Goal: Check status

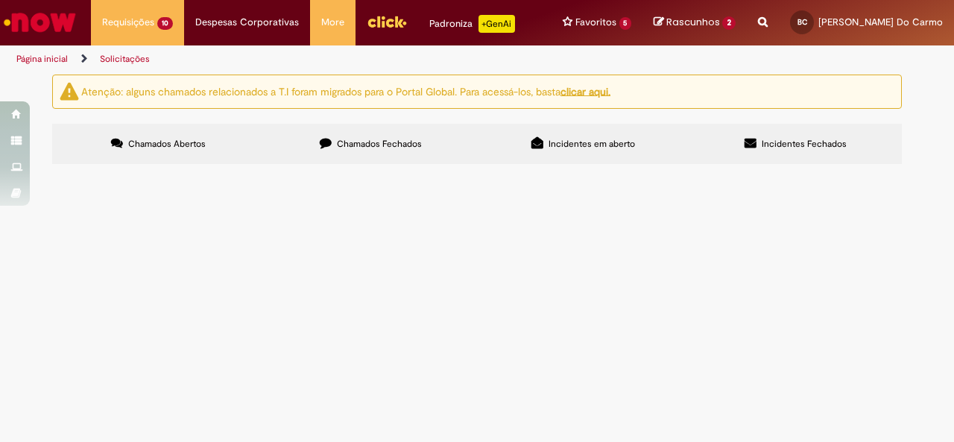
scroll to position [74, 0]
click at [0, 0] on span "Pendencia Vienalog Setembro" at bounding box center [0, 0] width 0 height 0
click at [0, 0] on span "Compras rápidas (Speed Buy)" at bounding box center [0, 0] width 0 height 0
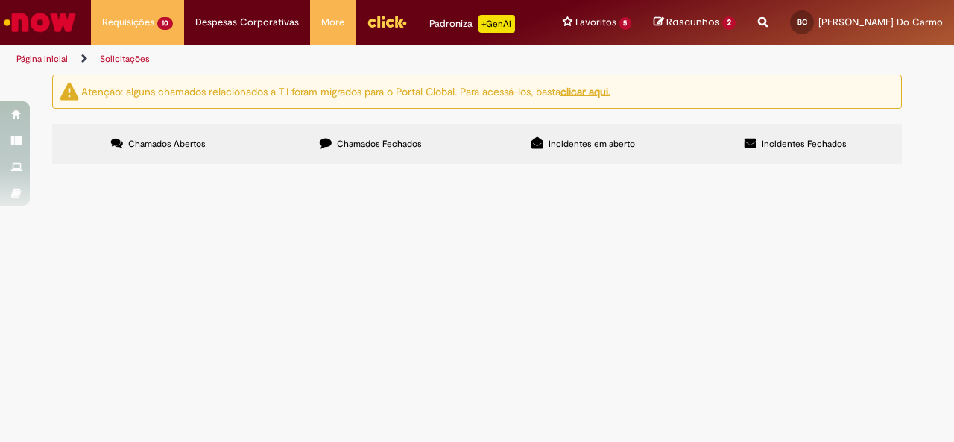
click at [0, 0] on span "Compras rápidas (Speed Buy)" at bounding box center [0, 0] width 0 height 0
click at [0, 0] on table "Número Oferta Descrição Fase Status R13585261 Compras rápidas (Speed Buy) Pende…" at bounding box center [0, 0] width 0 height 0
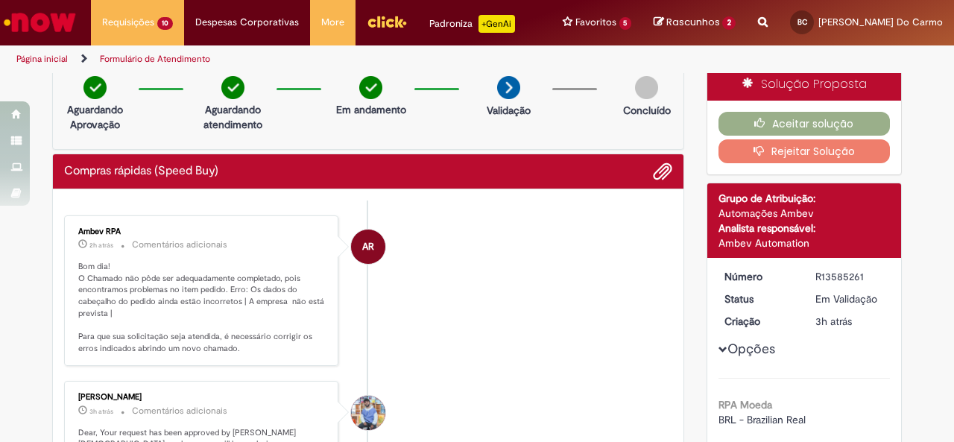
scroll to position [9, 0]
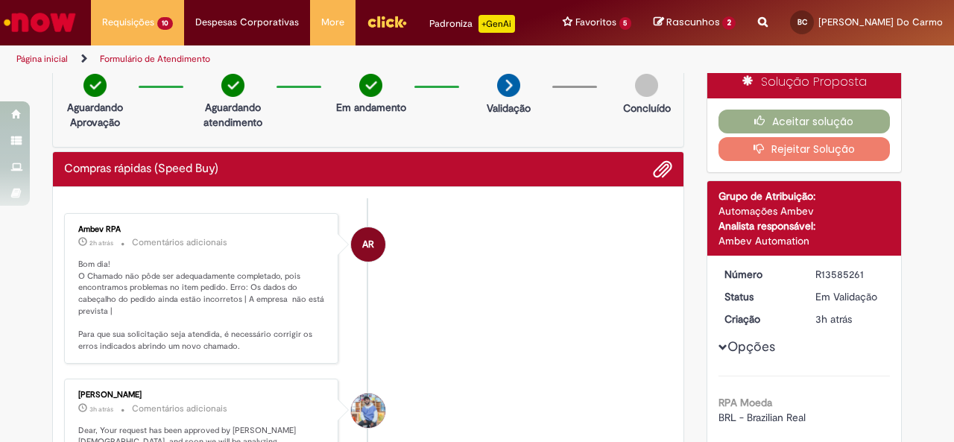
click at [285, 299] on p "Bom dia! O Chamado não pôde ser adequadamente completado, pois encontramos prob…" at bounding box center [202, 306] width 248 height 94
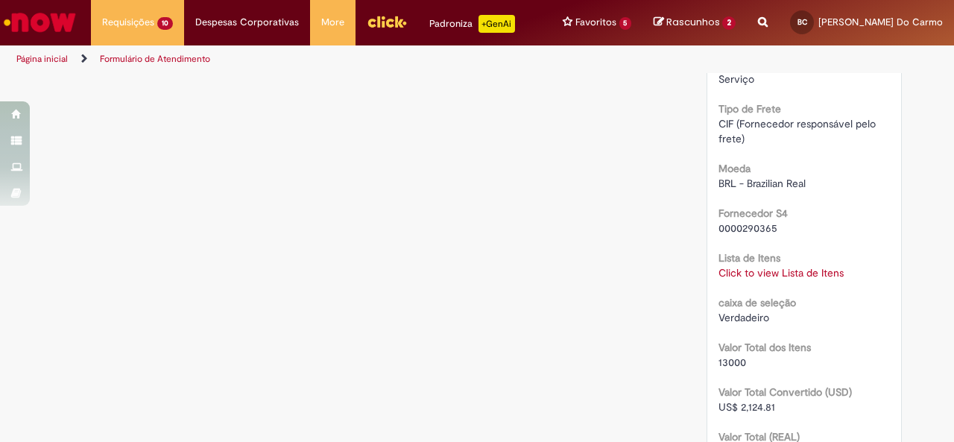
scroll to position [1586, 0]
click at [757, 265] on link "Click to view Lista de Itens" at bounding box center [781, 271] width 125 height 13
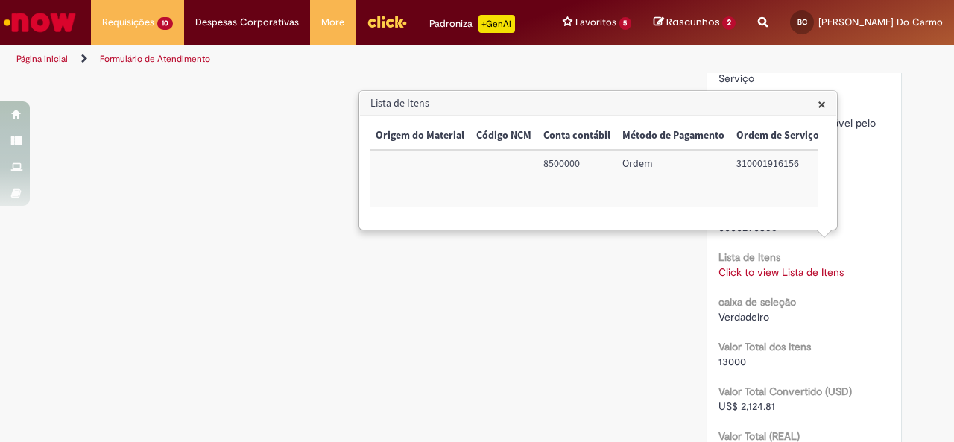
scroll to position [0, 607]
click at [839, 97] on div "Tipo de Frete CIF (Fornecedor responsável pelo frete)" at bounding box center [805, 121] width 172 height 48
click at [819, 105] on span "×" at bounding box center [822, 104] width 8 height 20
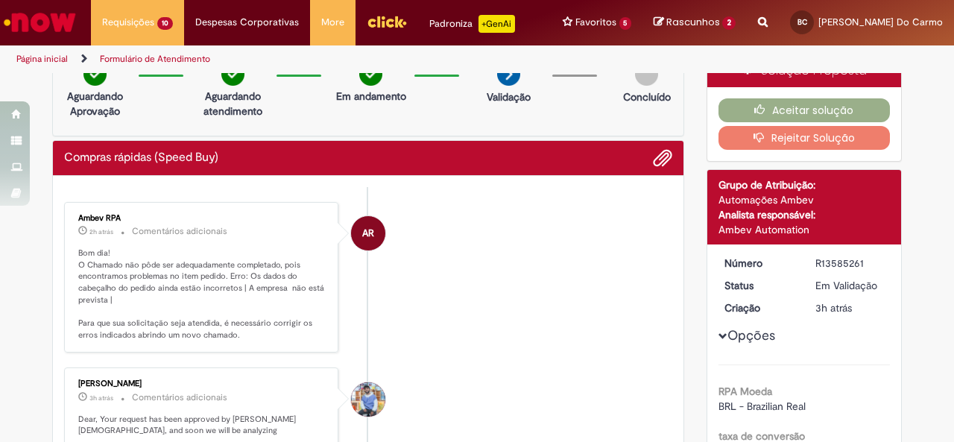
scroll to position [126, 0]
